Goal: Information Seeking & Learning: Learn about a topic

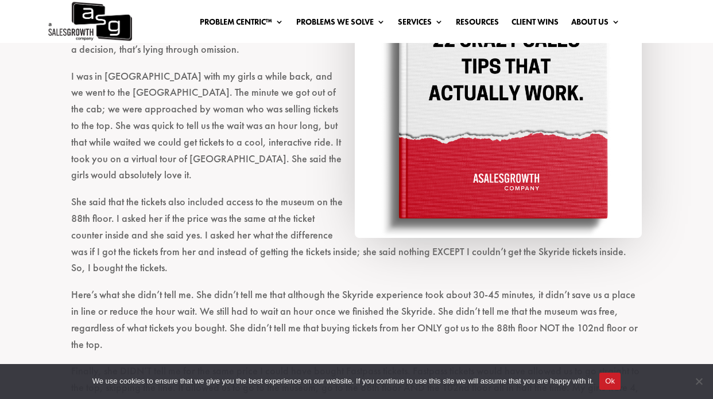
scroll to position [599, 0]
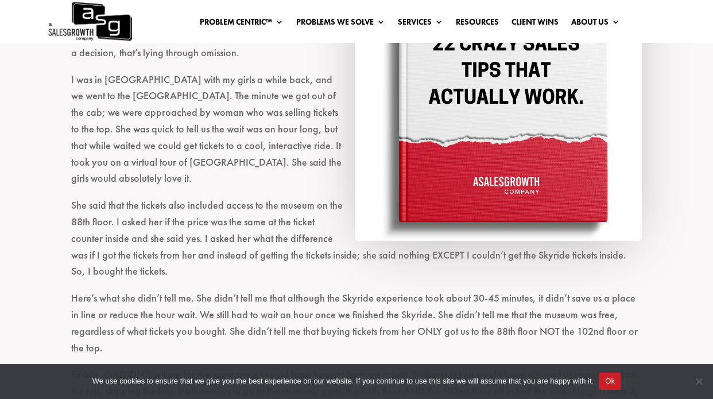
click at [274, 134] on p "I was in [GEOGRAPHIC_DATA] with my girls a while back, and we went to the [GEOG…" at bounding box center [356, 135] width 570 height 126
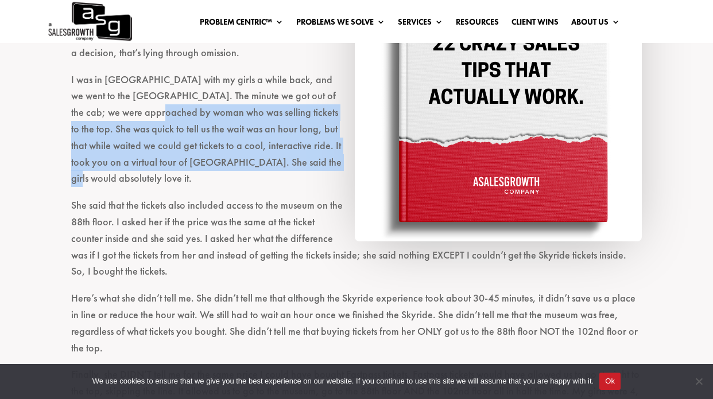
drag, startPoint x: 274, startPoint y: 134, endPoint x: 162, endPoint y: 89, distance: 121.1
click at [162, 89] on p "I was in [GEOGRAPHIC_DATA] with my girls a while back, and we went to the [GEOG…" at bounding box center [356, 135] width 570 height 126
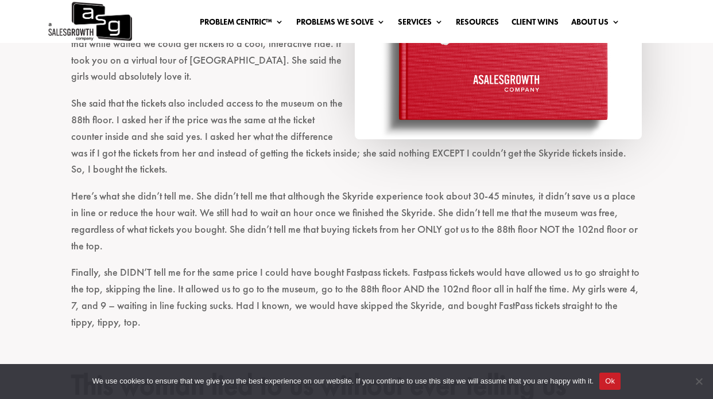
scroll to position [702, 0]
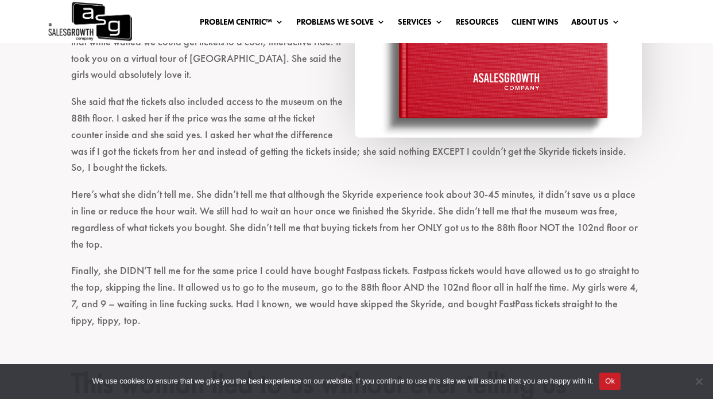
click at [108, 144] on p "She said that the tickets also included access to the museum on the 88th floor.…" at bounding box center [356, 140] width 570 height 93
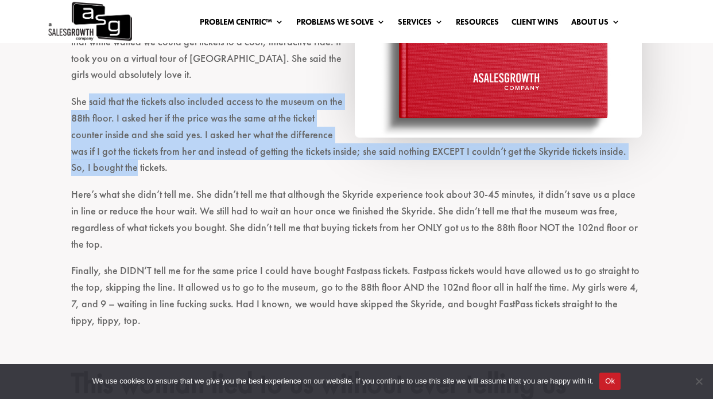
drag, startPoint x: 108, startPoint y: 144, endPoint x: 99, endPoint y: 56, distance: 88.3
click at [99, 94] on p "She said that the tickets also included access to the museum on the 88th floor.…" at bounding box center [356, 140] width 570 height 93
click at [104, 143] on p "She said that the tickets also included access to the museum on the 88th floor.…" at bounding box center [356, 140] width 570 height 93
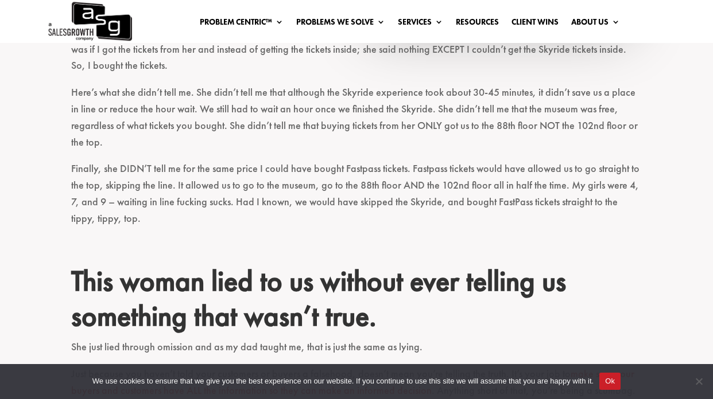
scroll to position [806, 0]
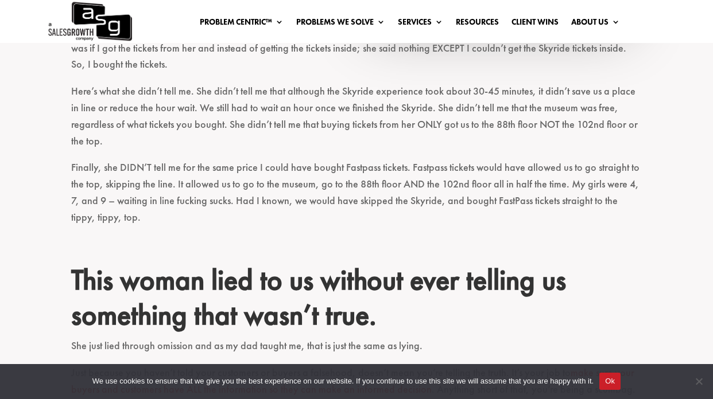
click at [108, 83] on p "Here’s what she didn’t tell me. She didn’t tell me that although the Skyride ex…" at bounding box center [356, 121] width 570 height 76
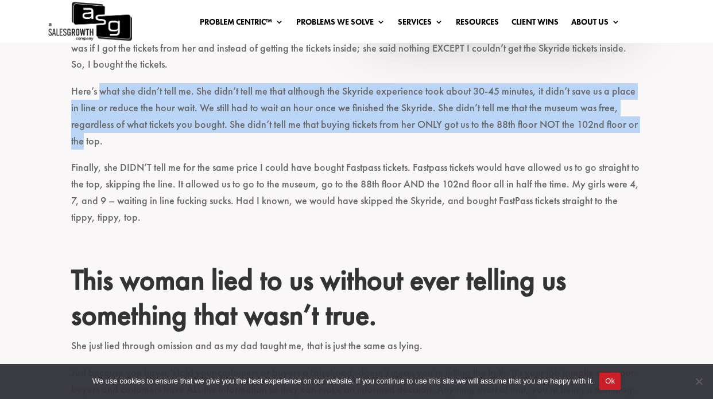
drag, startPoint x: 108, startPoint y: 63, endPoint x: 79, endPoint y: 108, distance: 54.3
click at [79, 108] on p "Here’s what she didn’t tell me. She didn’t tell me that although the Skyride ex…" at bounding box center [356, 121] width 570 height 76
click at [84, 110] on p "Here’s what she didn’t tell me. She didn’t tell me that although the Skyride ex…" at bounding box center [356, 121] width 570 height 76
drag, startPoint x: 84, startPoint y: 110, endPoint x: 96, endPoint y: 63, distance: 48.6
click at [96, 83] on p "Here’s what she didn’t tell me. She didn’t tell me that although the Skyride ex…" at bounding box center [356, 121] width 570 height 76
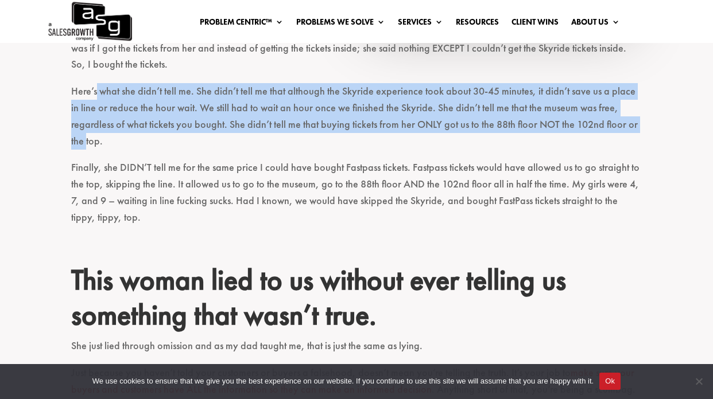
click at [100, 83] on p "Here’s what she didn’t tell me. She didn’t tell me that although the Skyride ex…" at bounding box center [356, 121] width 570 height 76
drag, startPoint x: 100, startPoint y: 63, endPoint x: 76, endPoint y: 111, distance: 54.2
click at [76, 112] on p "Here’s what she didn’t tell me. She didn’t tell me that although the Skyride ex…" at bounding box center [356, 121] width 570 height 76
click at [76, 111] on p "Here’s what she didn’t tell me. She didn’t tell me that although the Skyride ex…" at bounding box center [356, 121] width 570 height 76
drag, startPoint x: 76, startPoint y: 111, endPoint x: 95, endPoint y: 66, distance: 49.1
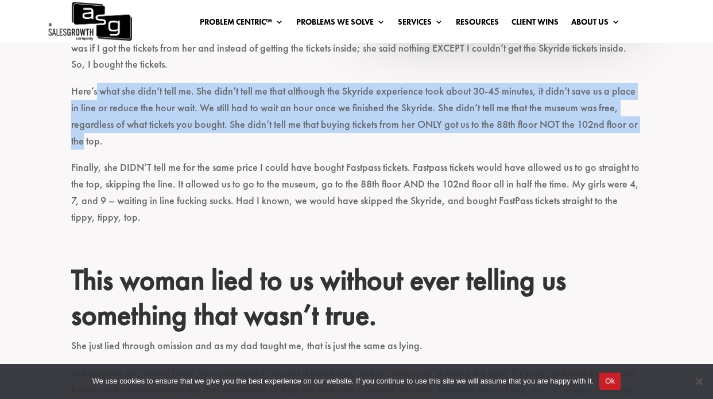
click at [95, 83] on p "Here’s what she didn’t tell me. She didn’t tell me that although the Skyride ex…" at bounding box center [356, 121] width 570 height 76
click at [100, 83] on p "Here’s what she didn’t tell me. She didn’t tell me that although the Skyride ex…" at bounding box center [356, 121] width 570 height 76
drag, startPoint x: 100, startPoint y: 64, endPoint x: 77, endPoint y: 107, distance: 48.5
click at [78, 107] on p "Here’s what she didn’t tell me. She didn’t tell me that although the Skyride ex…" at bounding box center [356, 121] width 570 height 76
click at [77, 107] on p "Here’s what she didn’t tell me. She didn’t tell me that although the Skyride ex…" at bounding box center [356, 121] width 570 height 76
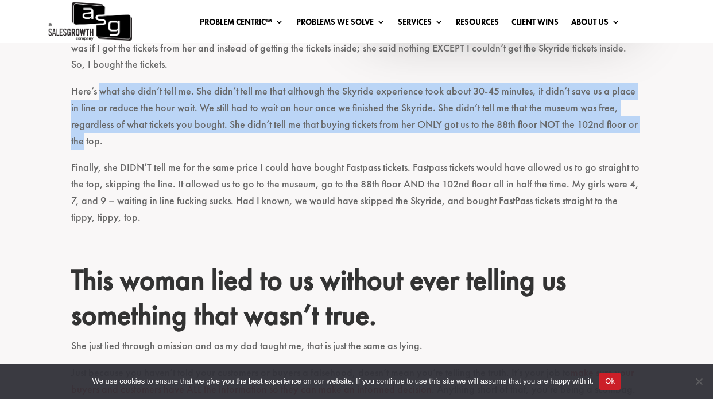
drag, startPoint x: 77, startPoint y: 107, endPoint x: 99, endPoint y: 65, distance: 46.7
click at [99, 83] on p "Here’s what she didn’t tell me. She didn’t tell me that although the Skyride ex…" at bounding box center [356, 121] width 570 height 76
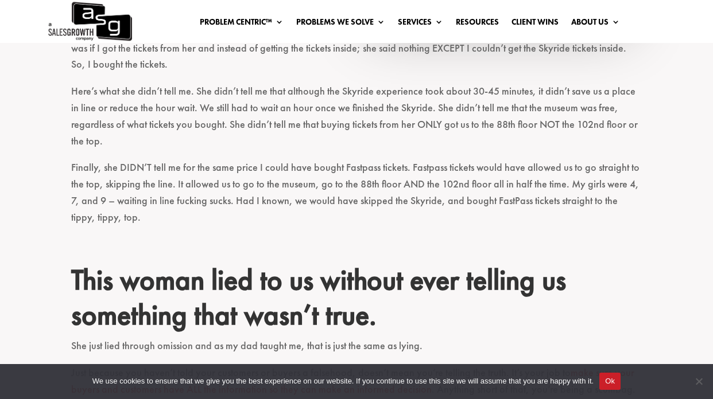
click at [111, 160] on p "Finally, she DIDN’T tell me for the same price I could have bought Fastpass tic…" at bounding box center [356, 198] width 570 height 76
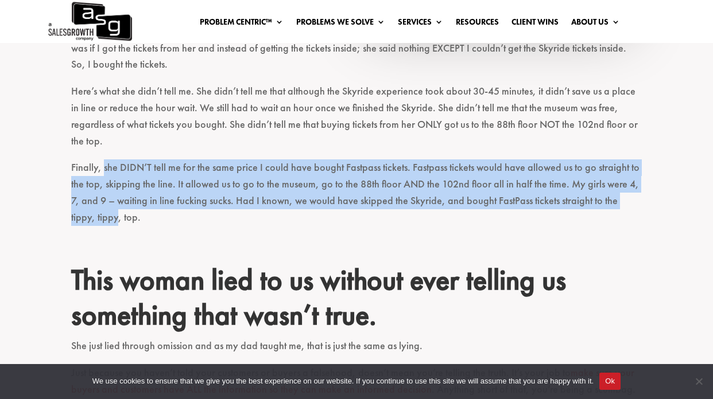
drag, startPoint x: 111, startPoint y: 139, endPoint x: 76, endPoint y: 185, distance: 57.7
click at [76, 185] on p "Finally, she DIDN’T tell me for the same price I could have bought Fastpass tic…" at bounding box center [356, 198] width 570 height 76
drag, startPoint x: 76, startPoint y: 185, endPoint x: 107, endPoint y: 137, distance: 56.5
click at [107, 160] on p "Finally, she DIDN’T tell me for the same price I could have bought Fastpass tic…" at bounding box center [356, 198] width 570 height 76
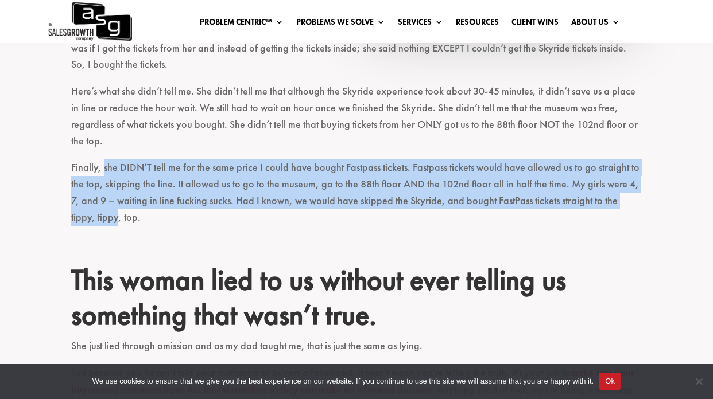
click at [107, 160] on p "Finally, she DIDN’T tell me for the same price I could have bought Fastpass tic…" at bounding box center [356, 198] width 570 height 76
drag, startPoint x: 107, startPoint y: 137, endPoint x: 80, endPoint y: 178, distance: 49.3
click at [79, 178] on p "Finally, she DIDN’T tell me for the same price I could have bought Fastpass tic…" at bounding box center [356, 198] width 570 height 76
click at [80, 178] on p "Finally, she DIDN’T tell me for the same price I could have bought Fastpass tic…" at bounding box center [356, 198] width 570 height 76
drag, startPoint x: 80, startPoint y: 178, endPoint x: 103, endPoint y: 138, distance: 46.3
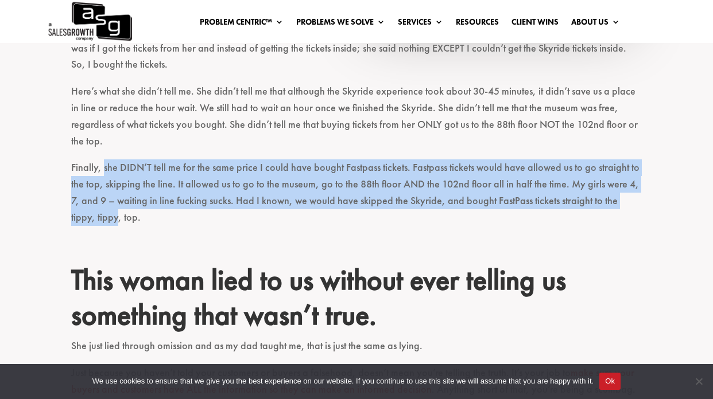
click at [103, 160] on p "Finally, she DIDN’T tell me for the same price I could have bought Fastpass tic…" at bounding box center [356, 198] width 570 height 76
drag, startPoint x: 103, startPoint y: 138, endPoint x: 82, endPoint y: 182, distance: 48.8
click at [82, 182] on p "Finally, she DIDN’T tell me for the same price I could have bought Fastpass tic…" at bounding box center [356, 198] width 570 height 76
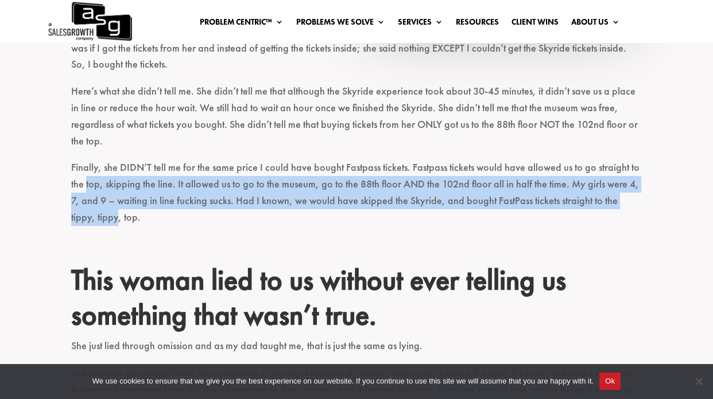
drag, startPoint x: 82, startPoint y: 182, endPoint x: 94, endPoint y: 147, distance: 36.8
click at [94, 160] on p "Finally, she DIDN’T tell me for the same price I could have bought Fastpass tic…" at bounding box center [356, 198] width 570 height 76
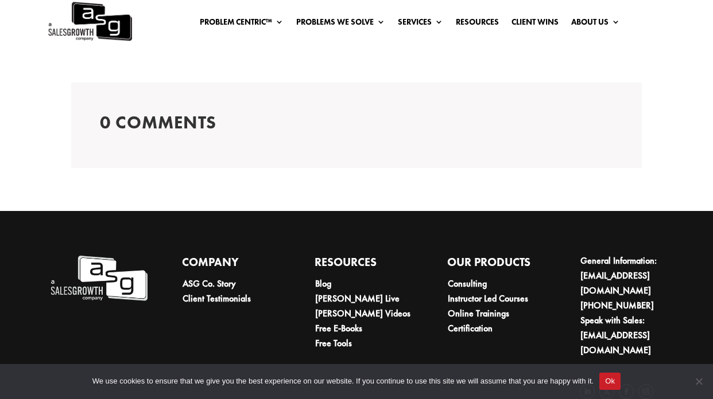
scroll to position [2173, 0]
